Goal: Task Accomplishment & Management: Use online tool/utility

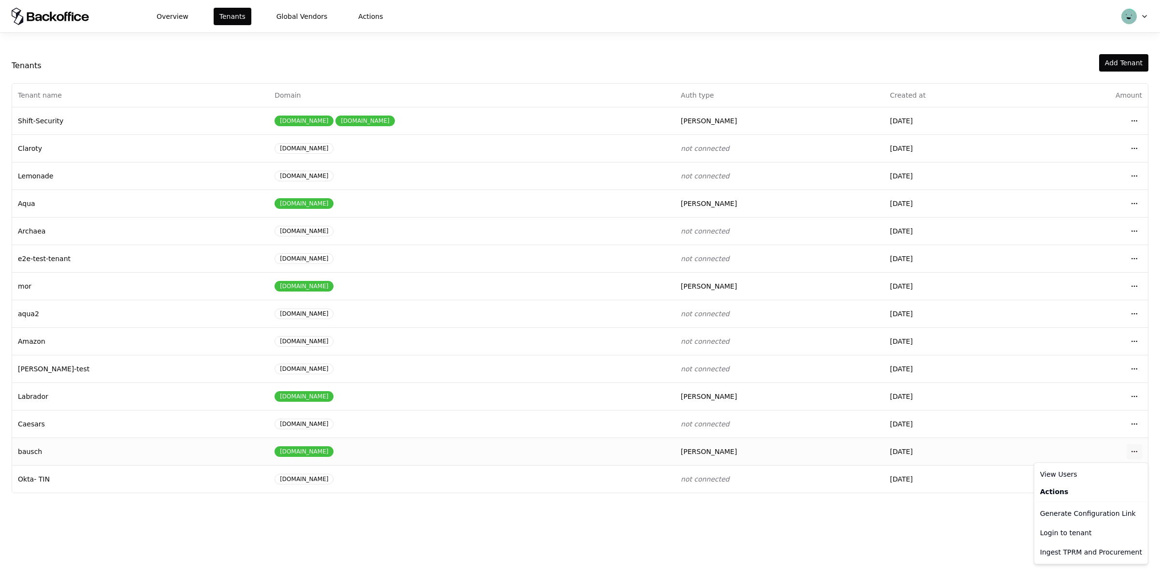
click at [1135, 454] on html "Overview Tenants Global Vendors Actions Tenants Add Tenant Tenant name Domain A…" at bounding box center [580, 292] width 1160 height 585
click at [1062, 533] on div "Login to tenant" at bounding box center [1092, 532] width 110 height 19
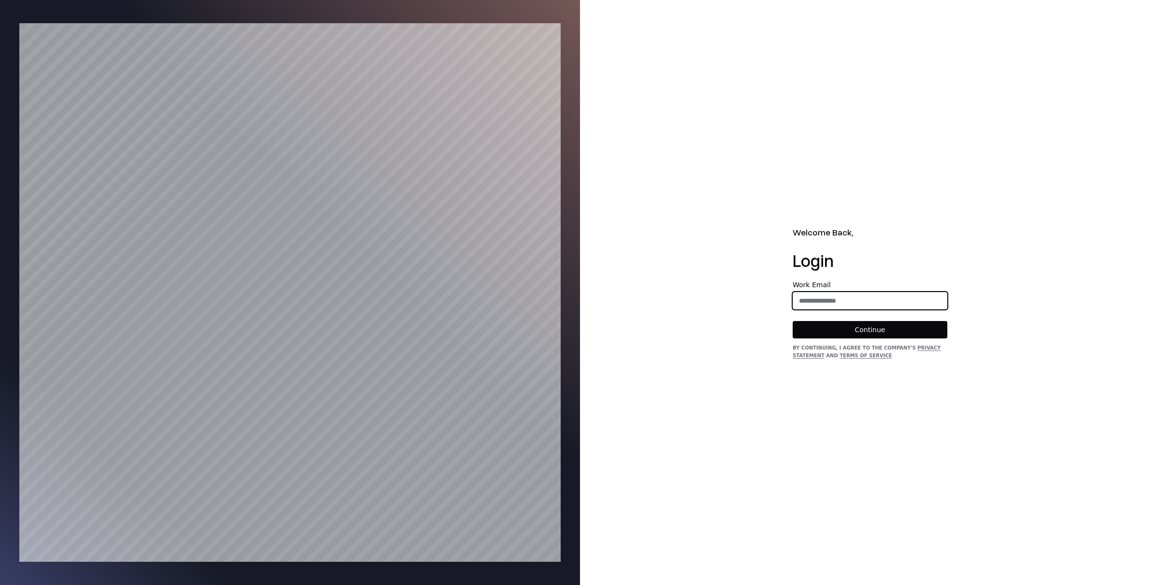
click at [812, 308] on input "email" at bounding box center [870, 300] width 154 height 17
type input "**********"
click at [866, 333] on button "Continue" at bounding box center [870, 329] width 155 height 17
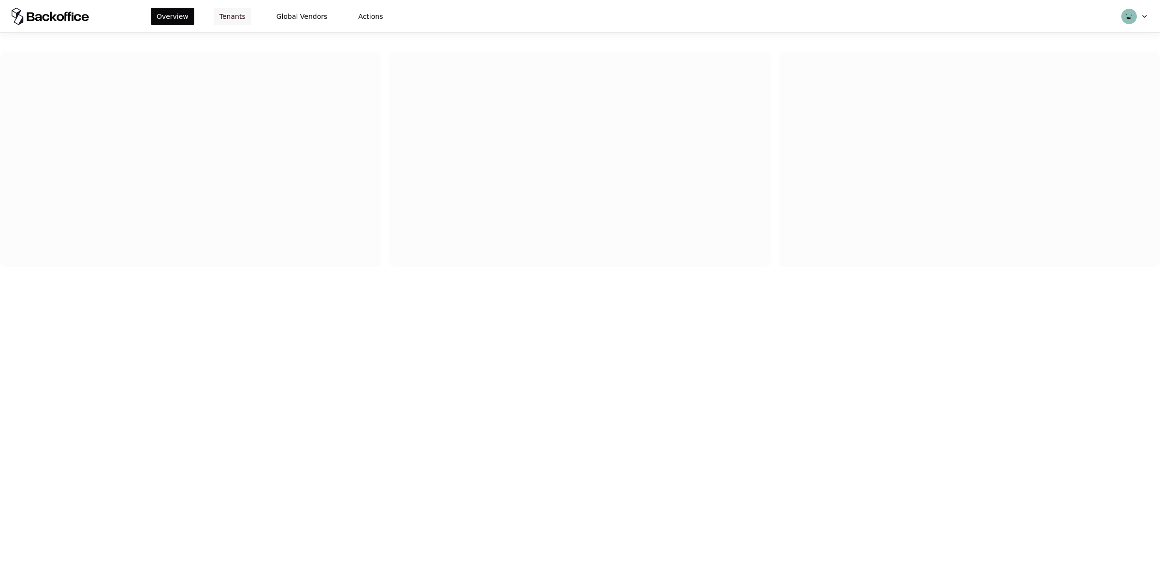
click at [233, 17] on button "Tenants" at bounding box center [233, 16] width 38 height 17
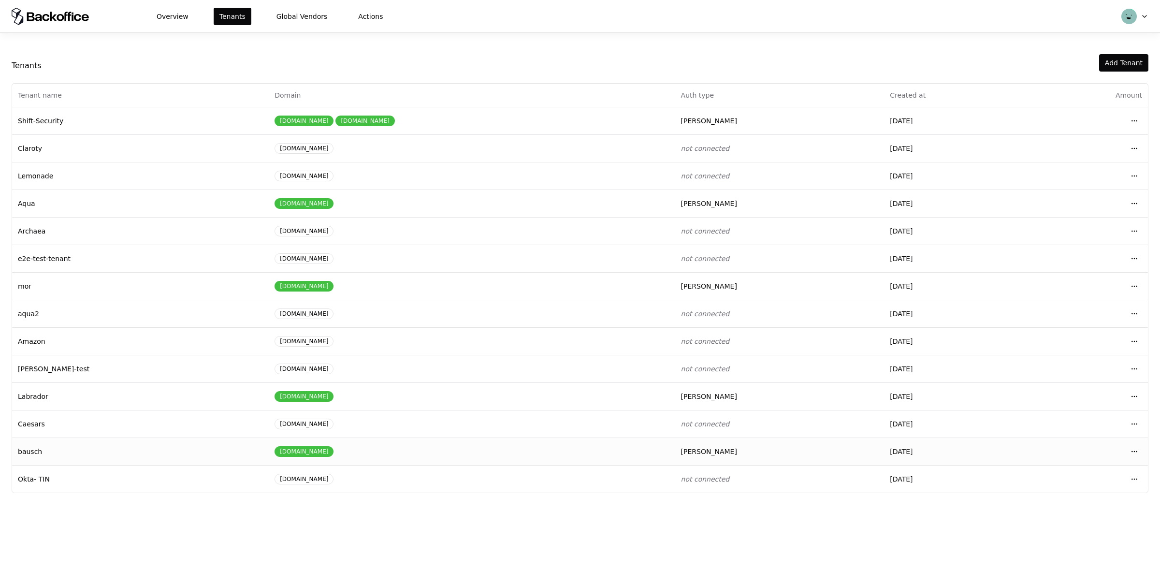
click at [167, 455] on td "bausch" at bounding box center [140, 452] width 257 height 28
click at [1136, 453] on html "Overview Tenants Global Vendors Actions Tenants Add Tenant Tenant name Domain A…" at bounding box center [580, 292] width 1160 height 585
click at [1058, 535] on div "Login to tenant" at bounding box center [1092, 532] width 110 height 19
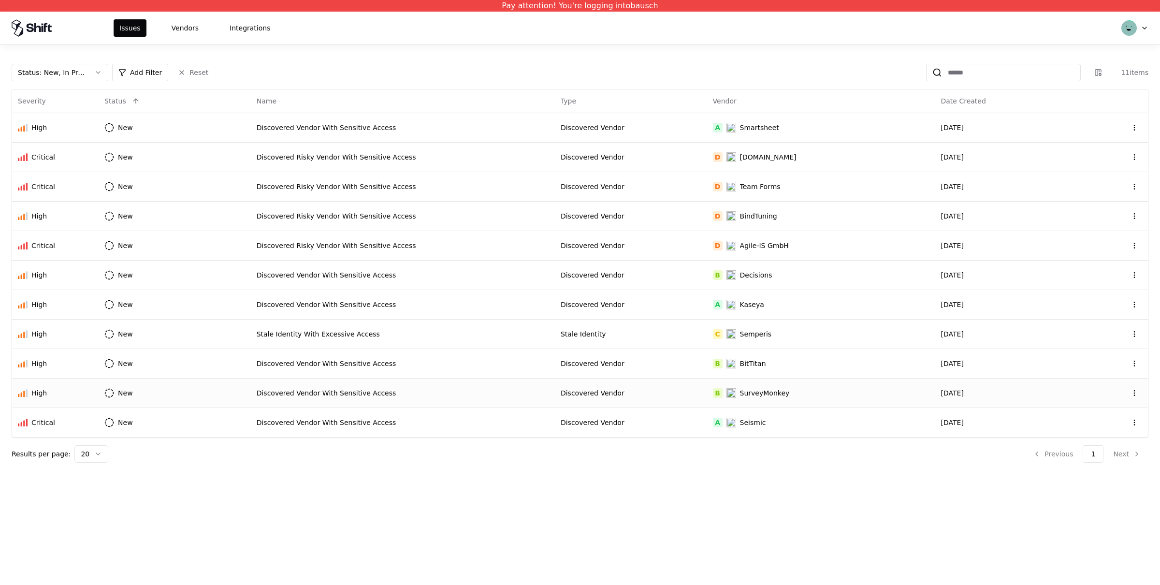
click at [380, 382] on td "Discovered Vendor With Sensitive Access" at bounding box center [403, 392] width 304 height 29
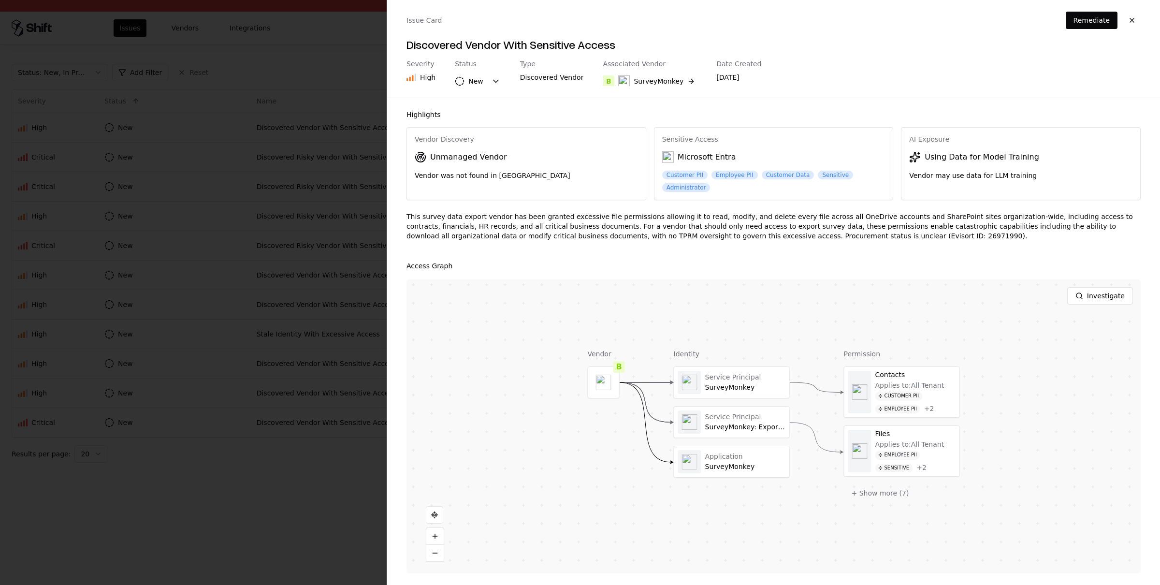
drag, startPoint x: 1131, startPoint y: 18, endPoint x: 878, endPoint y: 74, distance: 259.4
click at [1130, 18] on button "button" at bounding box center [1132, 20] width 17 height 17
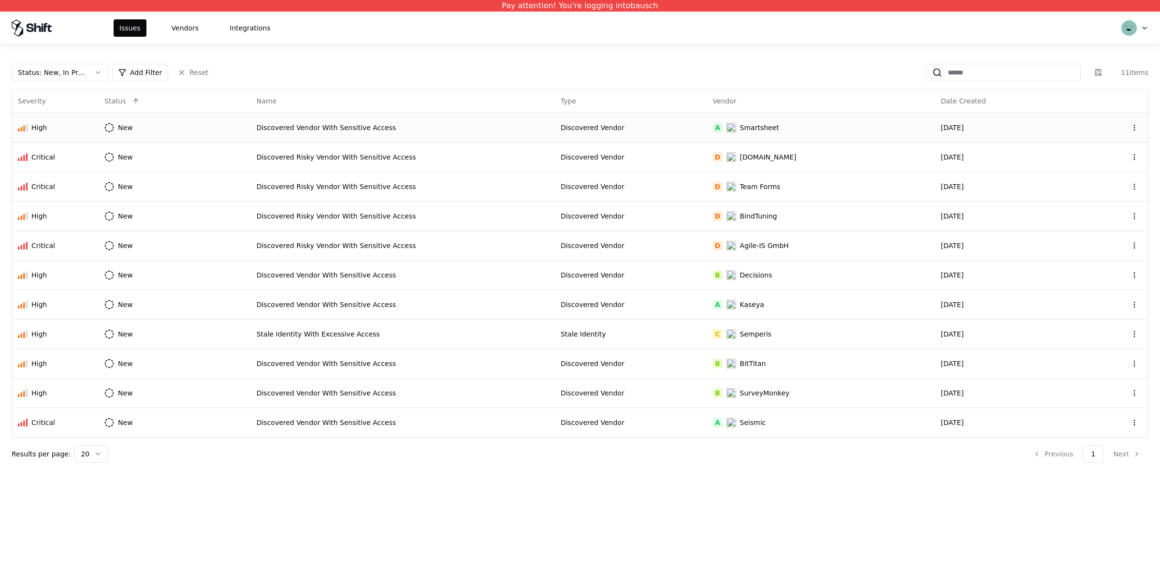
click at [275, 121] on td "Discovered Vendor With Sensitive Access" at bounding box center [403, 127] width 304 height 29
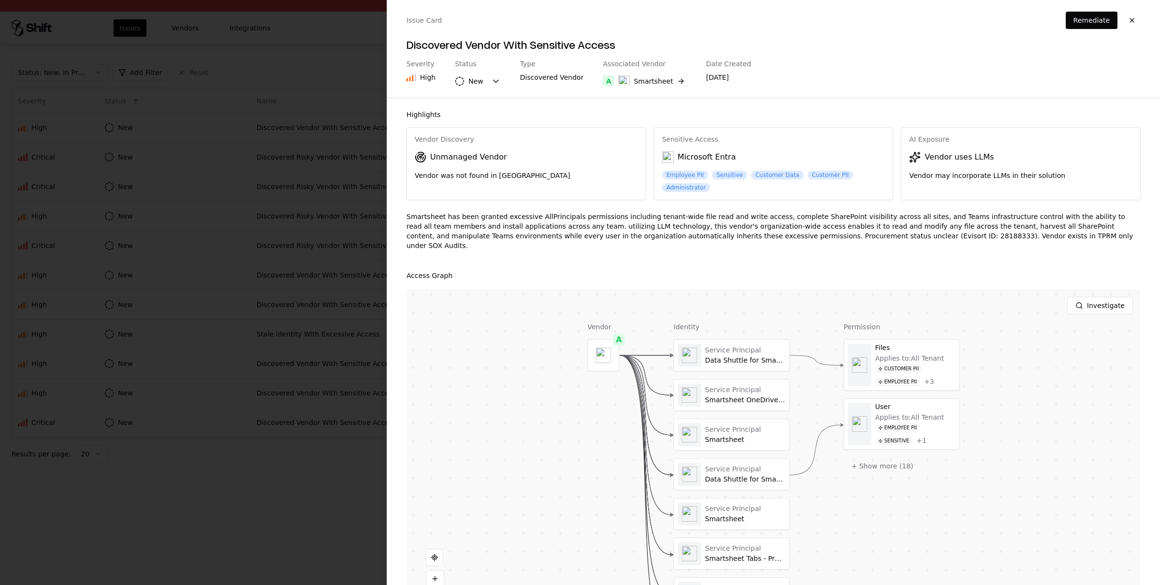
click at [252, 480] on div at bounding box center [580, 292] width 1160 height 585
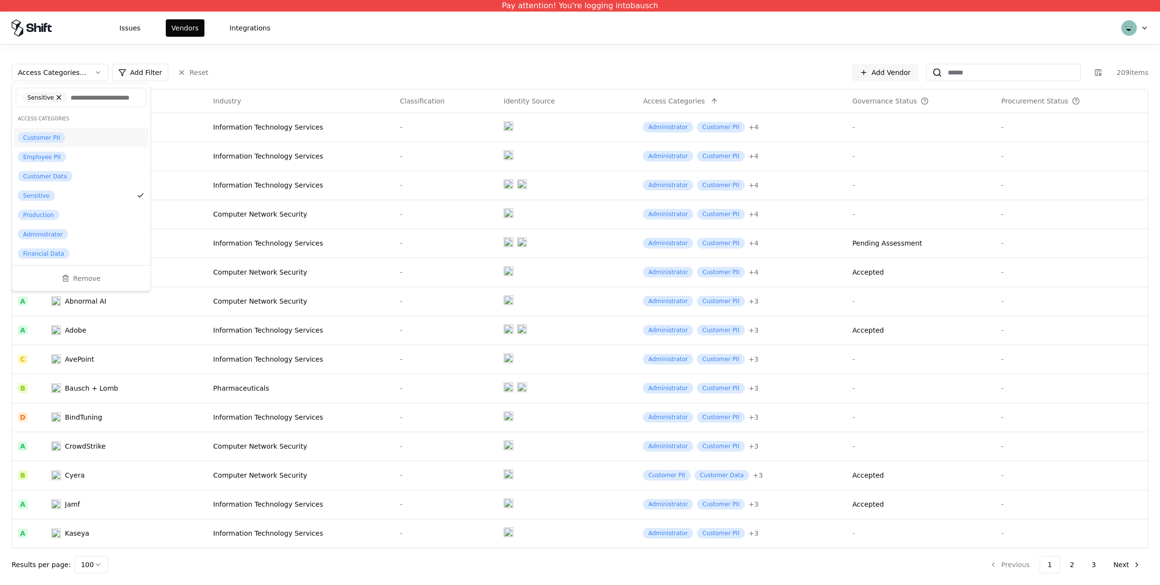
scroll to position [392, 0]
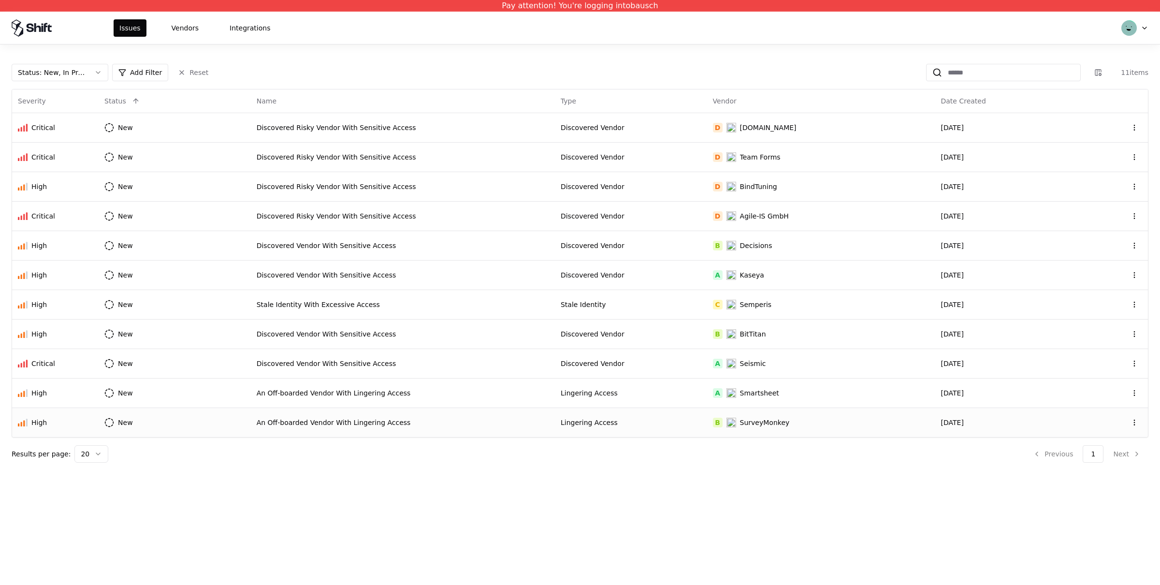
click at [467, 425] on div "An Off-boarded Vendor With Lingering Access" at bounding box center [403, 423] width 293 height 10
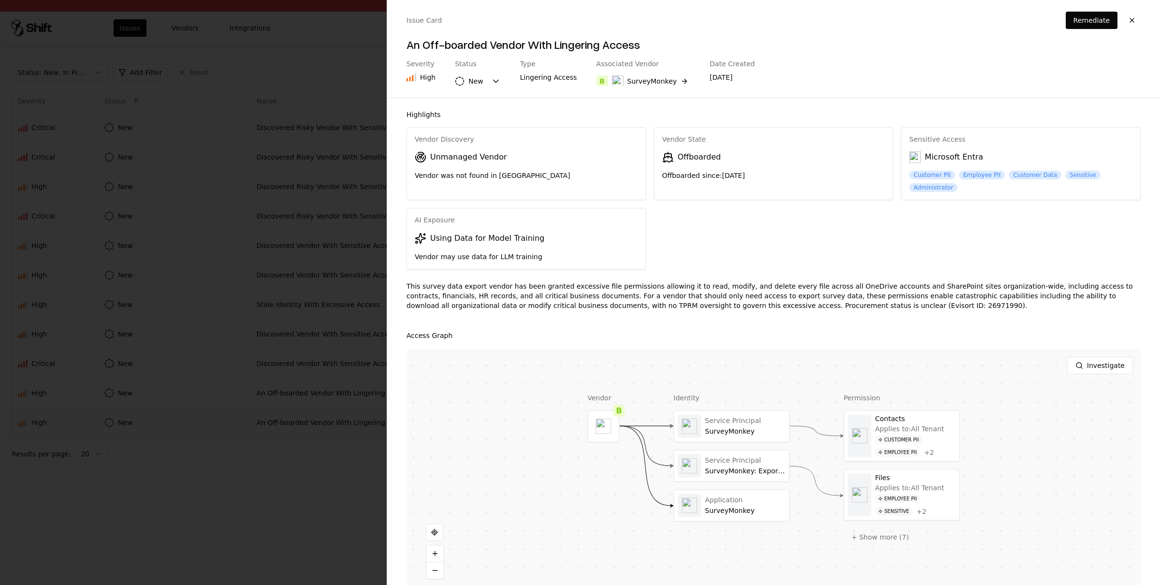
click at [289, 465] on div at bounding box center [580, 292] width 1160 height 585
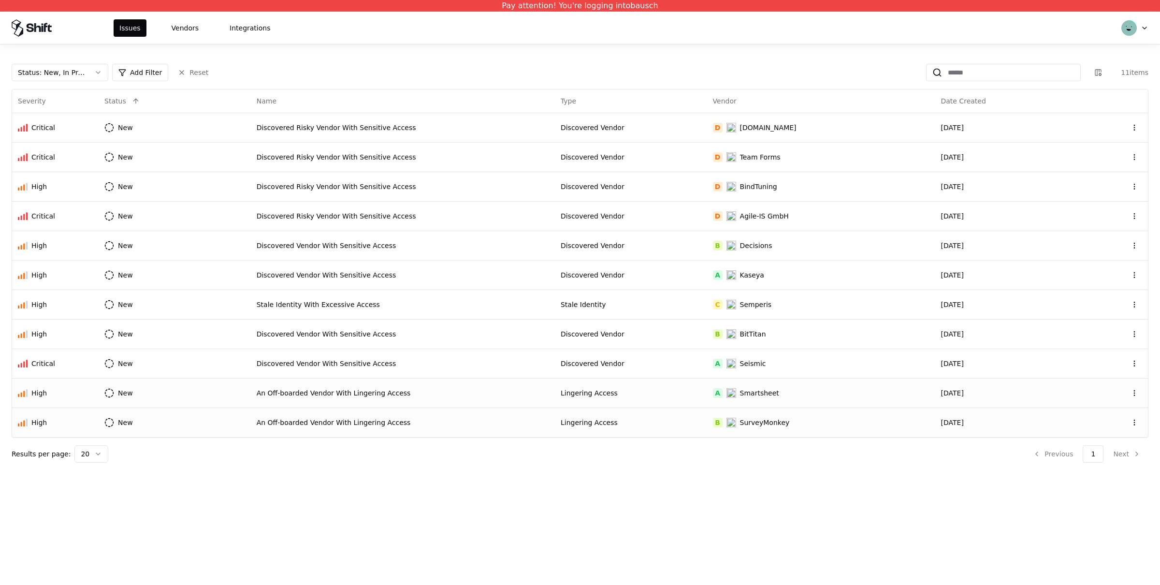
click at [608, 394] on div "Lingering Access" at bounding box center [631, 393] width 141 height 10
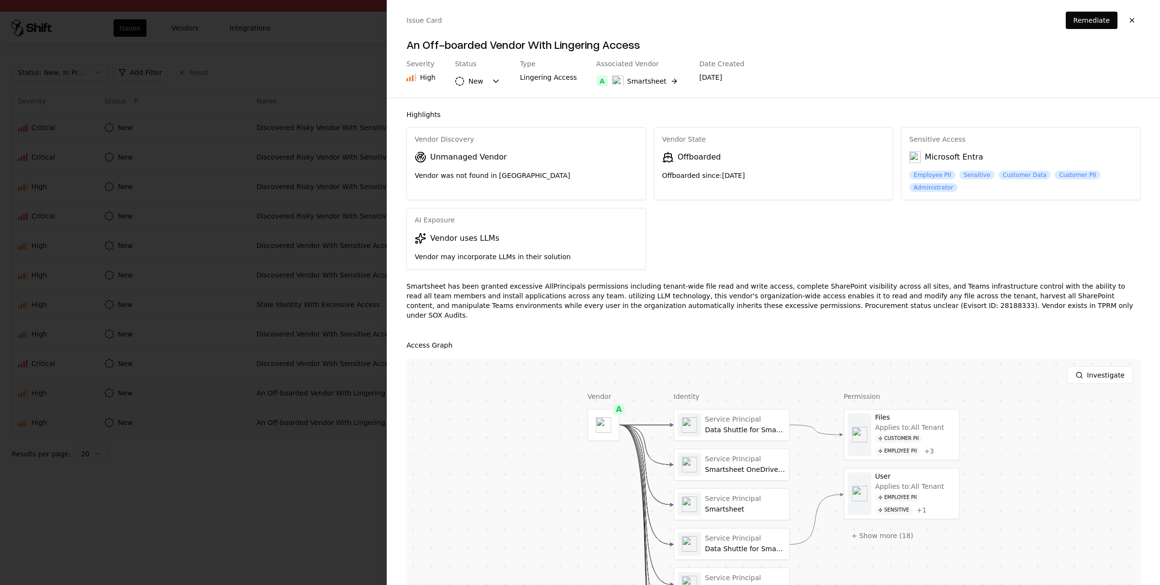
click at [318, 513] on div at bounding box center [580, 292] width 1160 height 585
